Goal: Task Accomplishment & Management: Complete application form

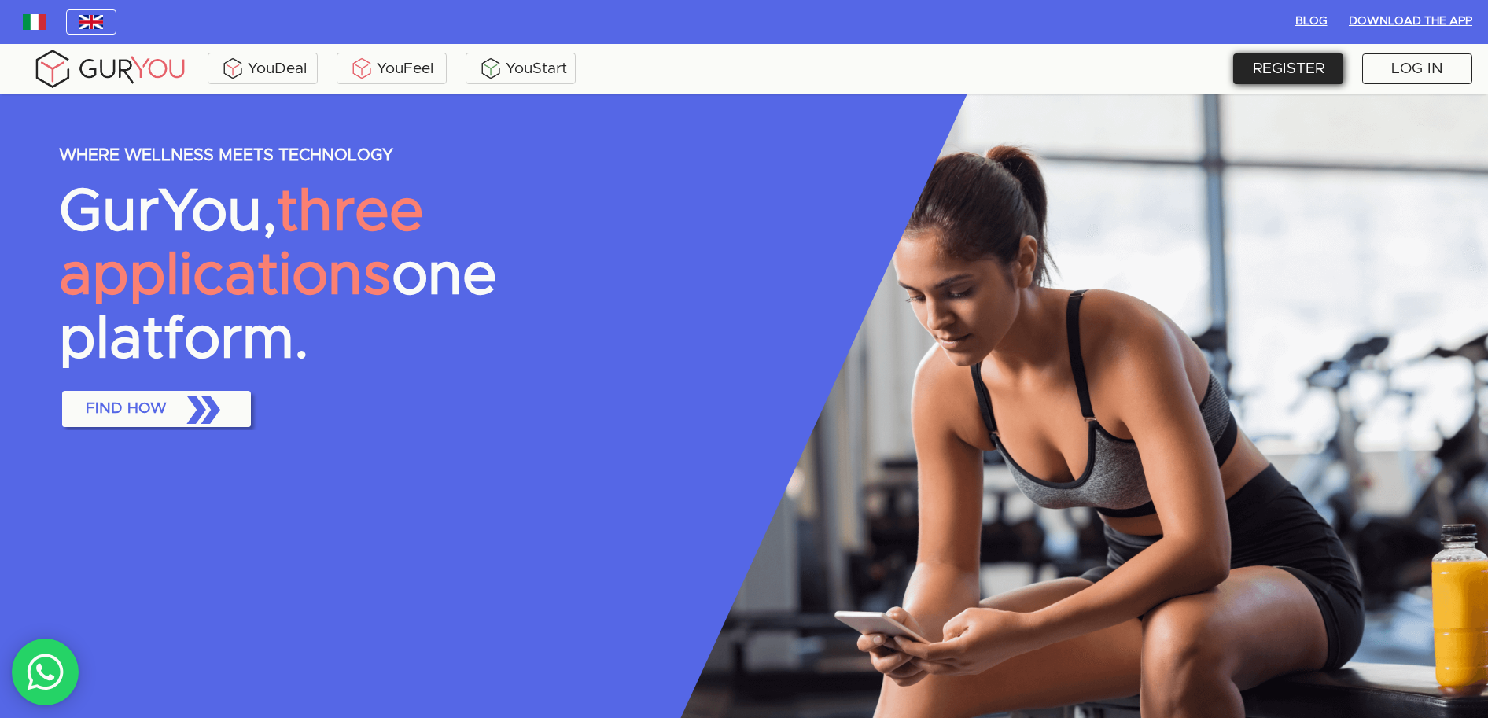
click at [1329, 74] on div "REGISTER" at bounding box center [1288, 68] width 110 height 31
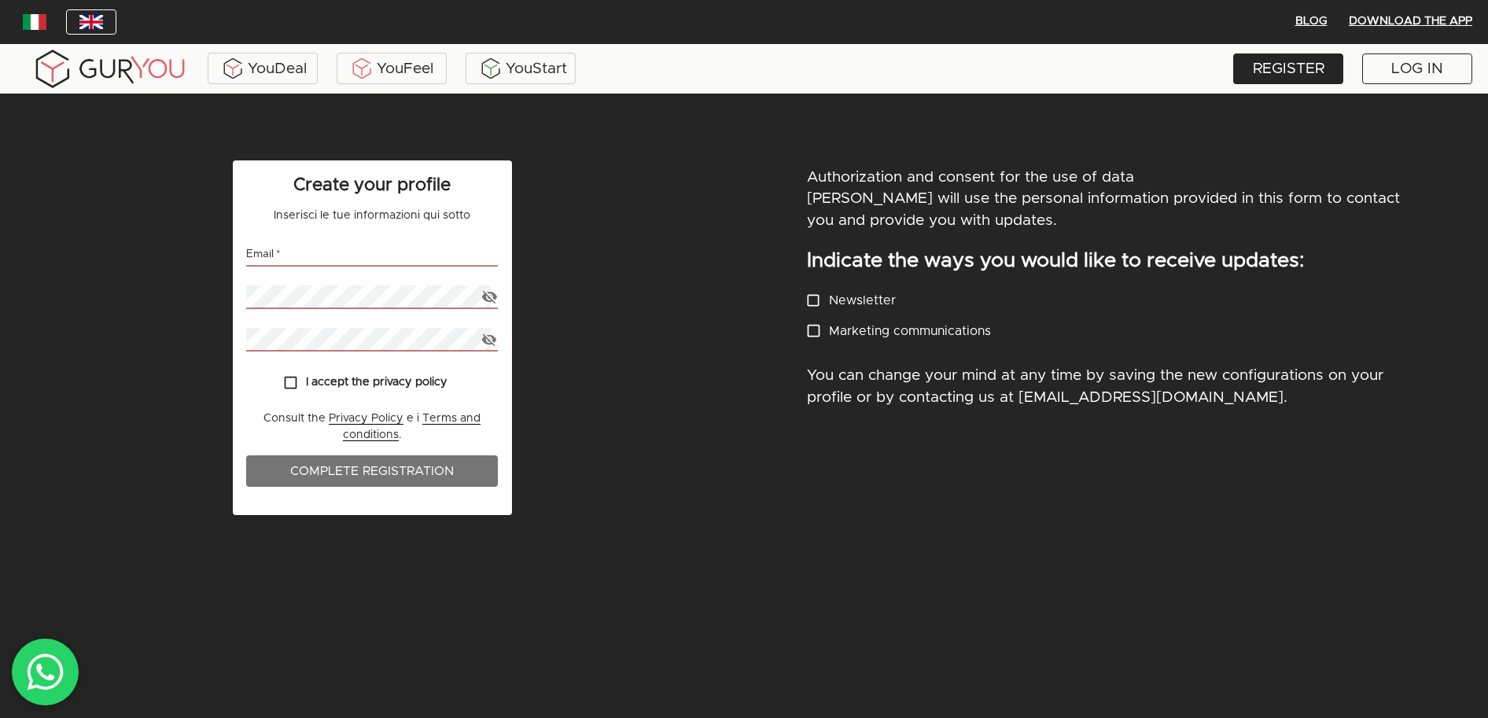
click at [85, 79] on img at bounding box center [109, 68] width 157 height 43
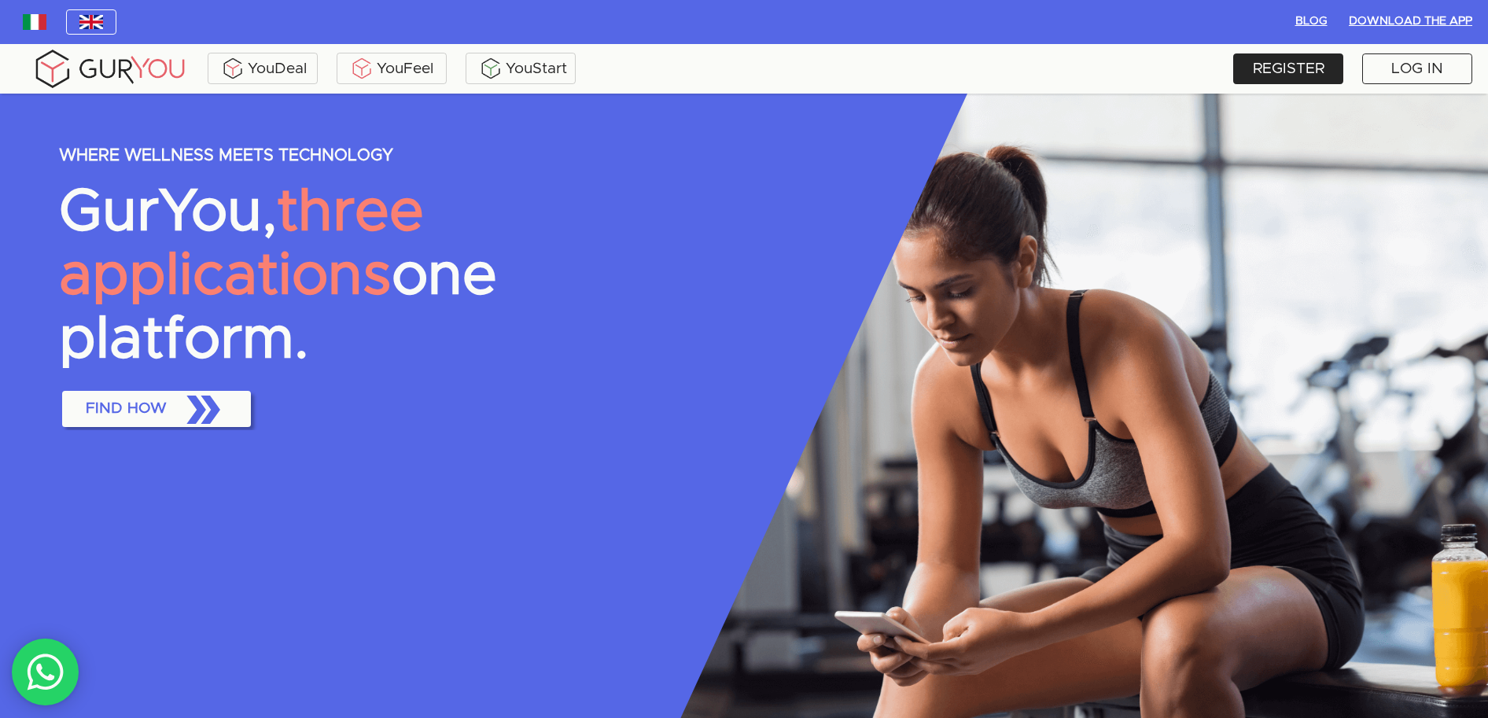
click at [67, 72] on img at bounding box center [109, 68] width 157 height 43
